Goal: Task Accomplishment & Management: Use online tool/utility

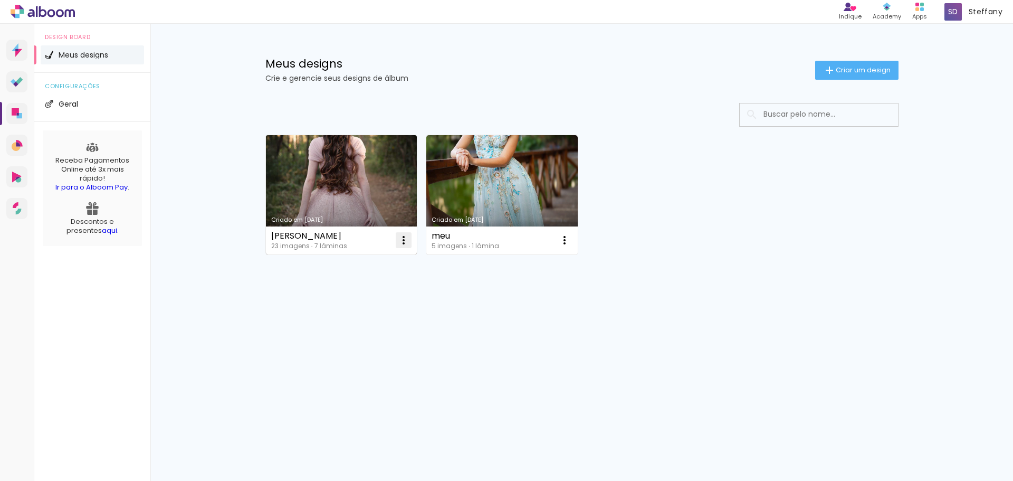
click at [400, 235] on iron-icon at bounding box center [403, 240] width 13 height 13
click at [358, 308] on paper-item "Excluir" at bounding box center [362, 309] width 104 height 21
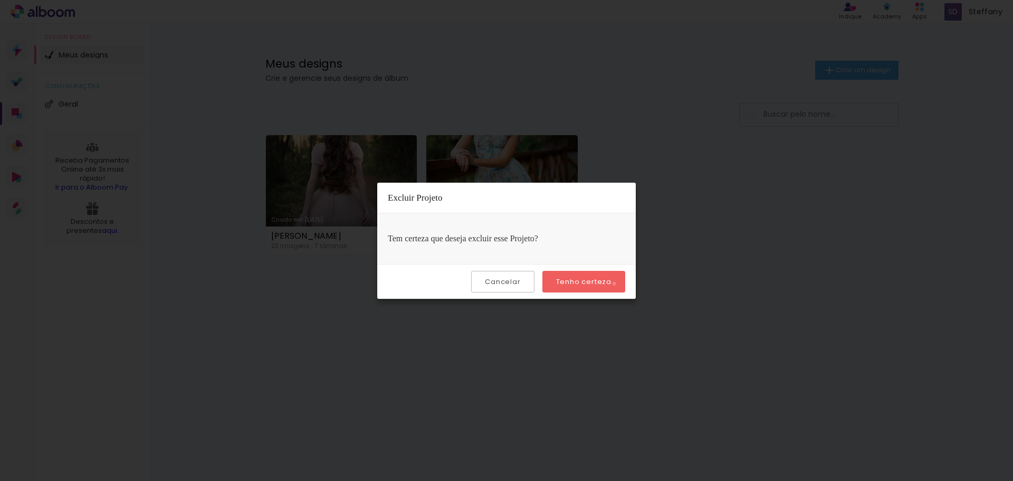
click at [616, 283] on paper-button "Tenho certeza" at bounding box center [583, 282] width 83 height 22
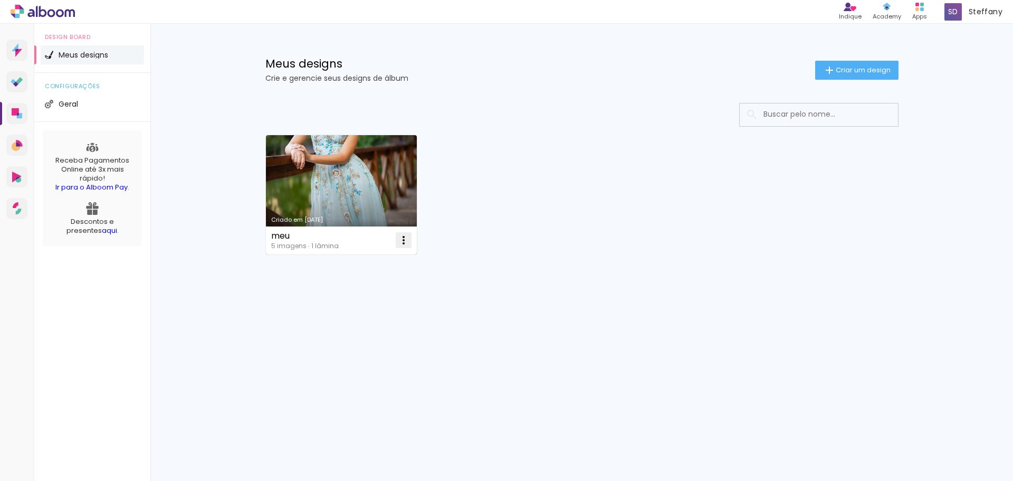
click at [406, 237] on iron-icon at bounding box center [403, 240] width 13 height 13
click at [353, 317] on paper-item "Excluir" at bounding box center [362, 309] width 104 height 21
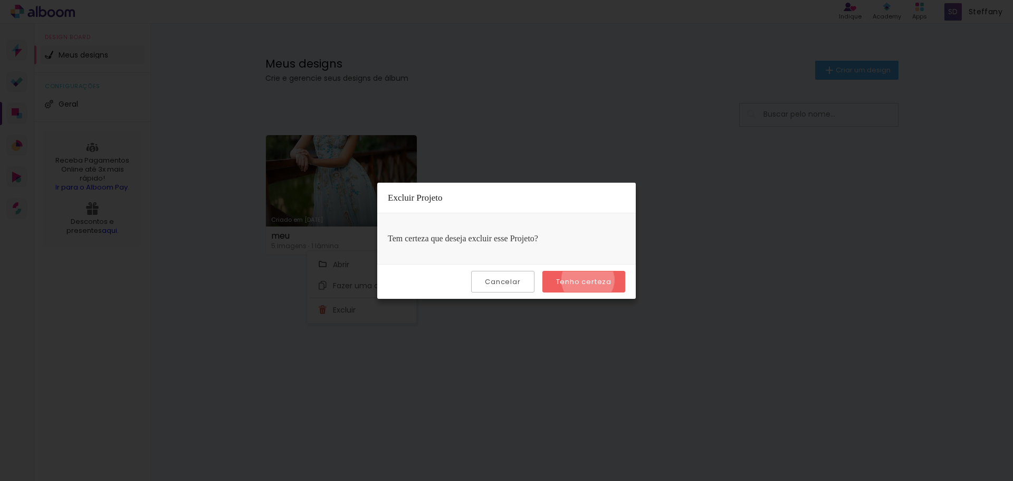
click at [0, 0] on slot "Tenho certeza" at bounding box center [0, 0] width 0 height 0
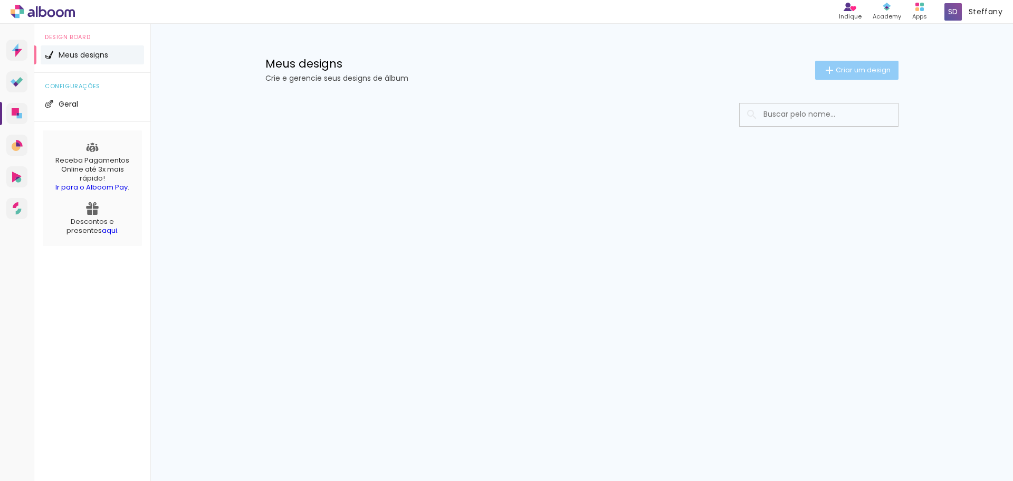
click at [864, 67] on span "Criar um design" at bounding box center [863, 69] width 55 height 7
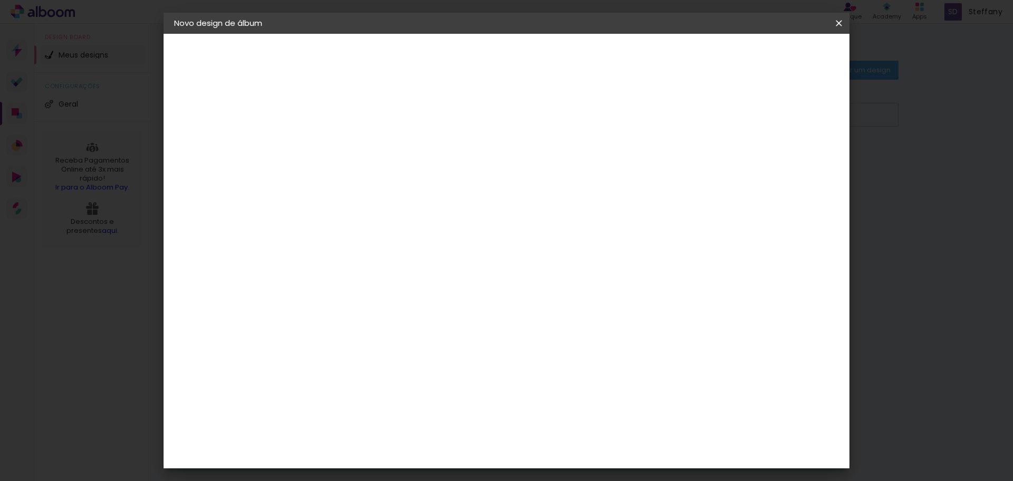
click at [347, 146] on input at bounding box center [347, 141] width 0 height 16
type input "[PERSON_NAME] e [PERSON_NAME]"
type paper-input "[PERSON_NAME] e [PERSON_NAME]"
click at [455, 57] on paper-button "Avançar" at bounding box center [429, 56] width 52 height 18
click at [544, 171] on paper-item "Tamanho Livre" at bounding box center [493, 160] width 101 height 23
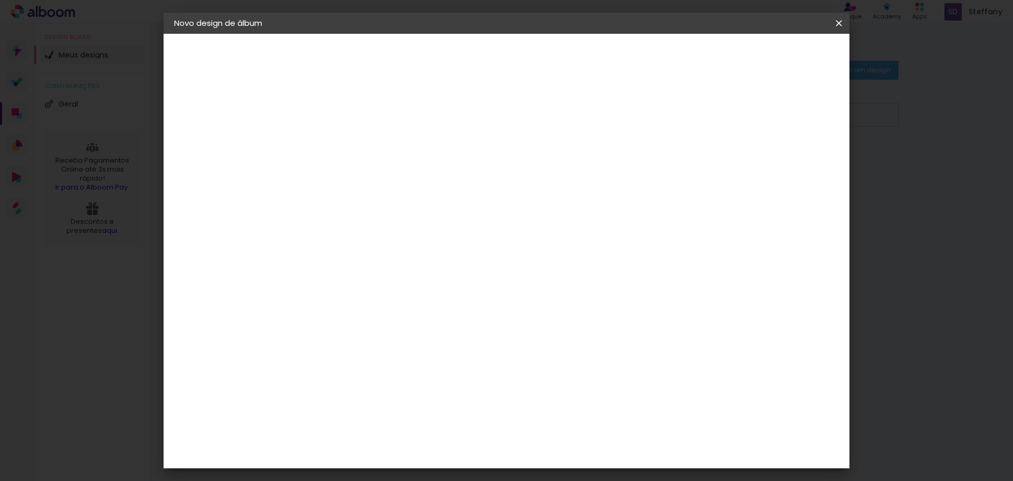
click at [544, 51] on paper-button "Avançar" at bounding box center [518, 56] width 52 height 18
click at [721, 120] on div at bounding box center [715, 121] width 9 height 9
type paper-checkbox "on"
type input "4"
type paper-input "4"
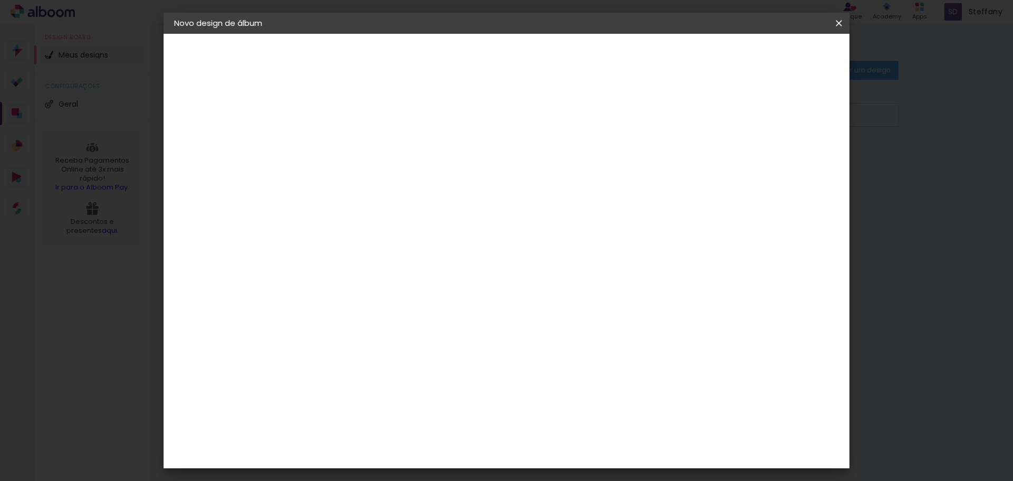
click at [789, 162] on input "4" at bounding box center [784, 159] width 19 height 16
type input "5"
type paper-input "5"
click at [789, 155] on input "5" at bounding box center [784, 159] width 19 height 16
type input "6"
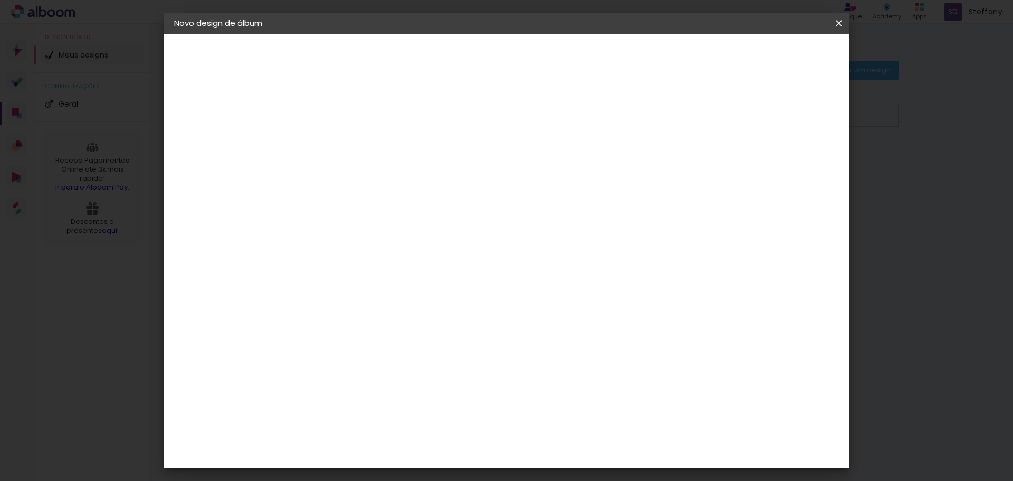
type paper-input "6"
click at [789, 155] on input "6" at bounding box center [782, 159] width 19 height 16
type input "7"
type paper-input "7"
click at [789, 155] on input "7" at bounding box center [781, 159] width 19 height 16
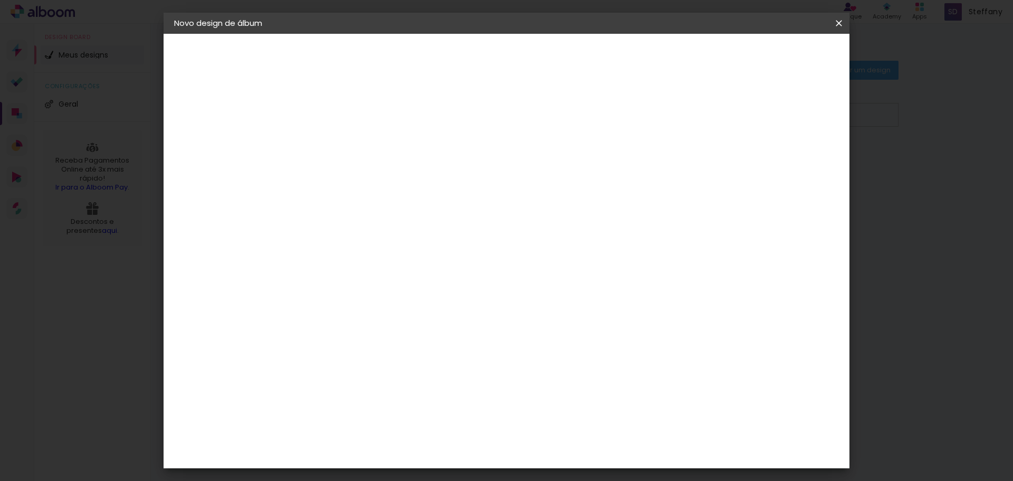
type input "8"
type paper-input "8"
click at [789, 155] on input "8" at bounding box center [781, 159] width 19 height 16
type input "9"
type paper-input "9"
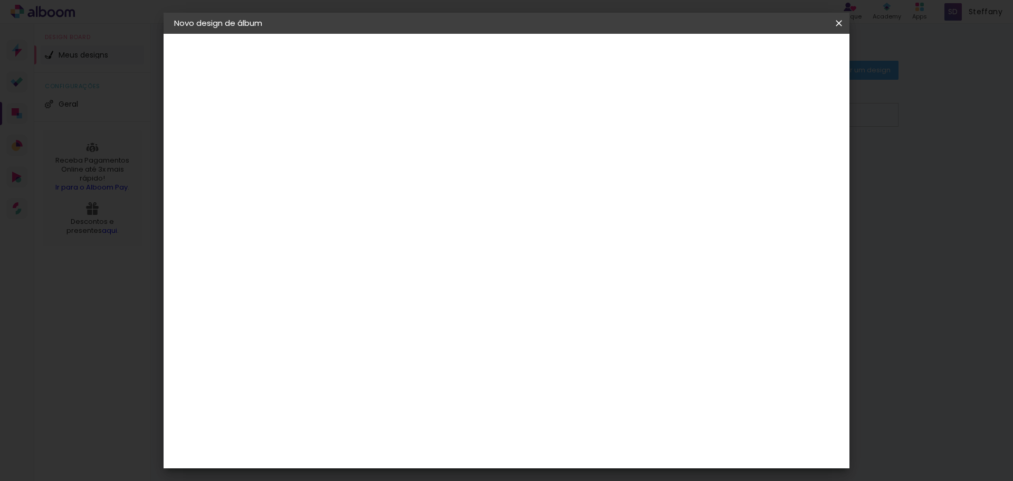
click at [789, 155] on input "9" at bounding box center [780, 159] width 19 height 16
click at [789, 155] on div "mm" at bounding box center [796, 159] width 16 height 16
click at [789, 156] on div "mm" at bounding box center [796, 159] width 16 height 16
click at [773, 60] on span "Iniciar design" at bounding box center [749, 55] width 48 height 7
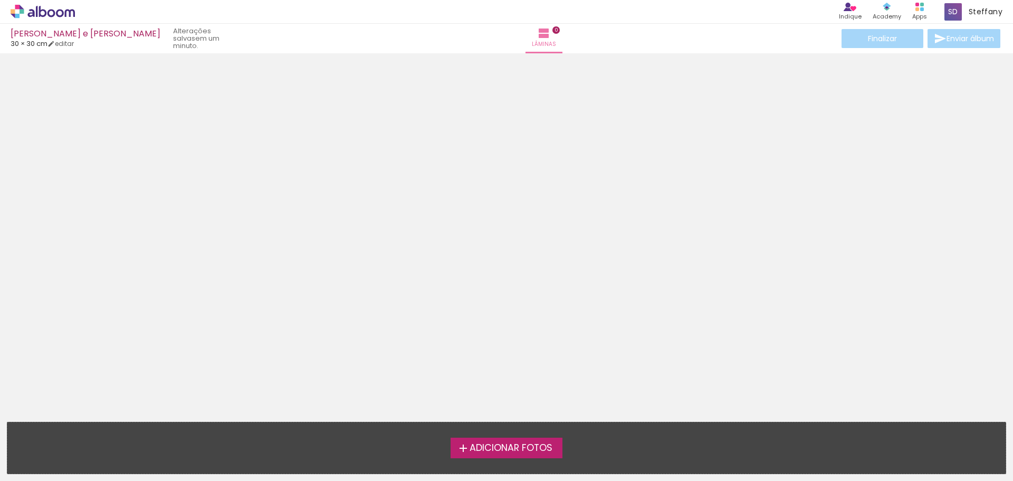
click at [489, 448] on span "Adicionar Fotos" at bounding box center [510, 447] width 83 height 9
click at [0, 0] on input "file" at bounding box center [0, 0] width 0 height 0
